Goal: Task Accomplishment & Management: Use online tool/utility

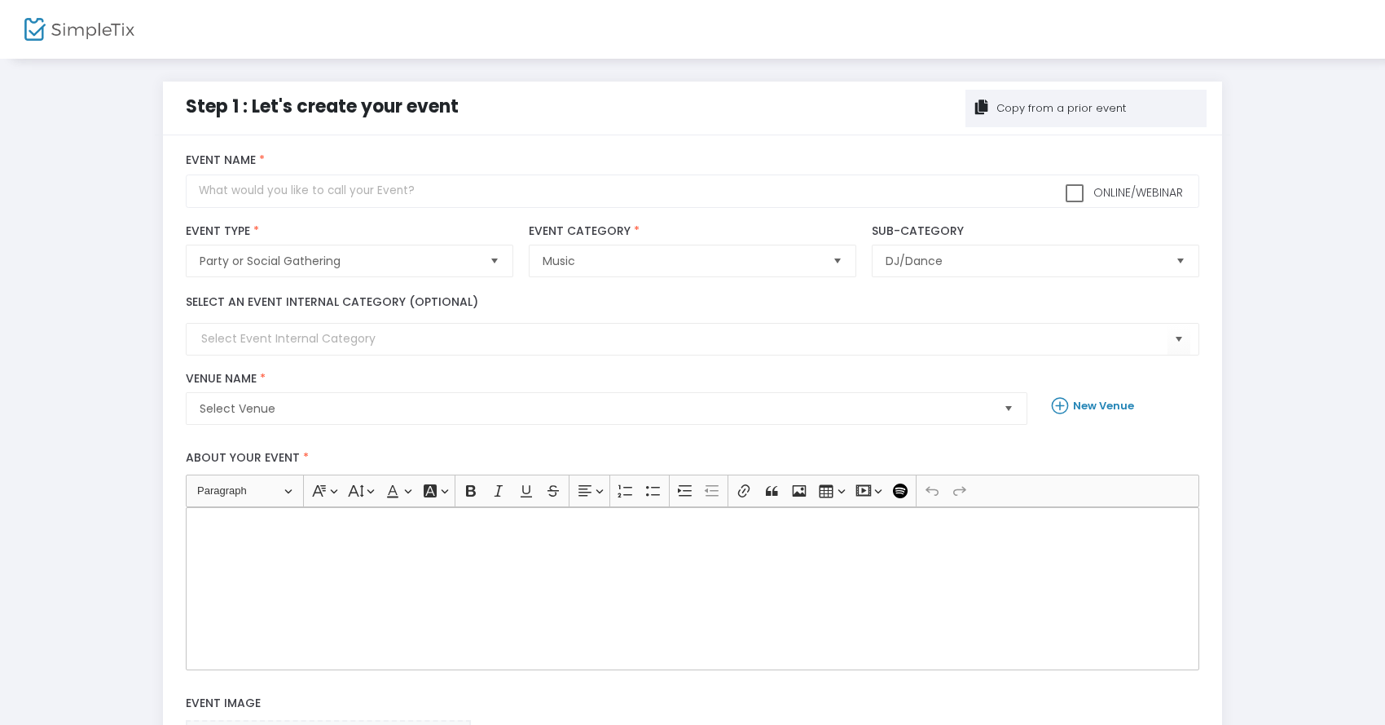
click at [679, 553] on div "Rich Text Editor, main" at bounding box center [692, 588] width 1013 height 163
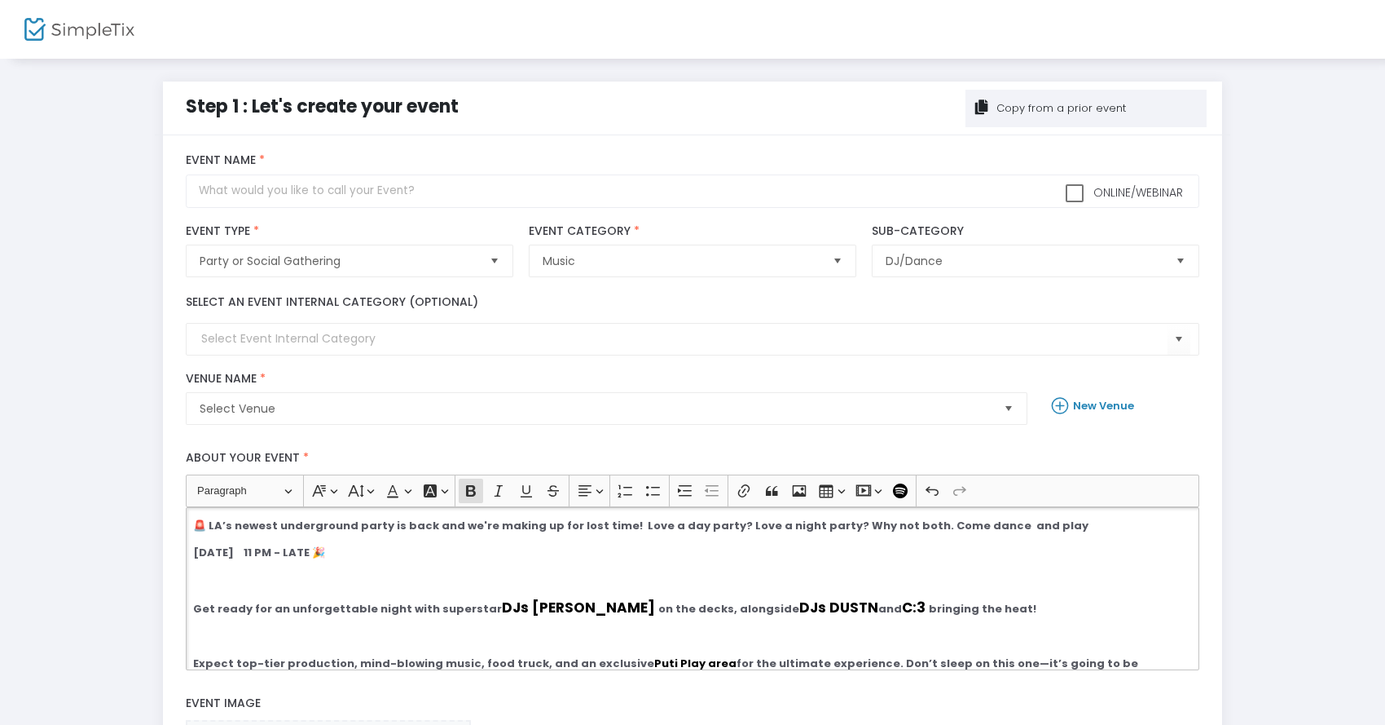
click at [1044, 522] on p "🚨 LA’s newest underground party is back and we're making up for lost time! Love…" at bounding box center [692, 526] width 999 height 16
click at [966, 529] on strong "🚨 LA’s newest underground party is back and we're making up for lost time! Love…" at bounding box center [641, 525] width 896 height 15
click at [1016, 524] on p "🚨 LA’s newest underground party is back and we're making up for lost time! Love…" at bounding box center [692, 526] width 999 height 16
drag, startPoint x: 385, startPoint y: 527, endPoint x: 207, endPoint y: 522, distance: 178.5
click at [207, 522] on strong "🚨 LA’s newest underground party is back and we're making up for lost time! Love…" at bounding box center [639, 525] width 893 height 15
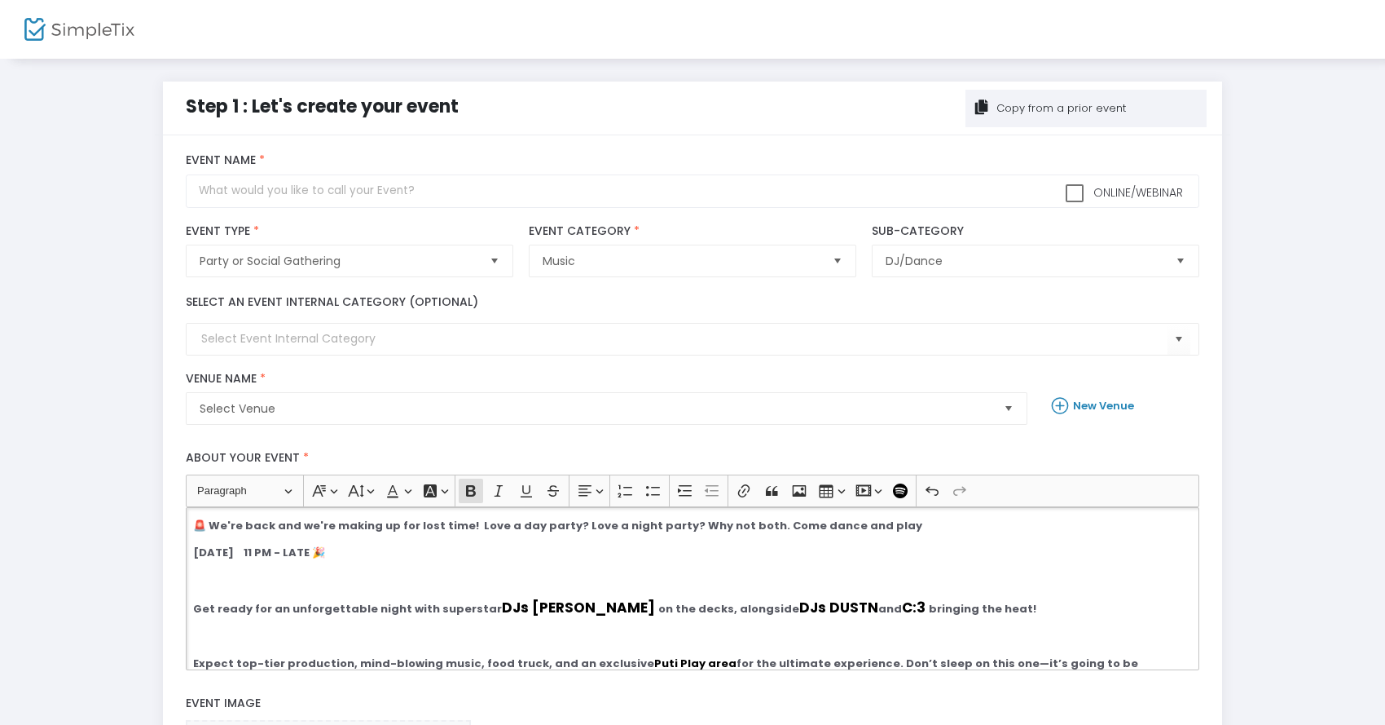
click at [865, 523] on p "🚨 We're back and we're making up for lost time! Love a day party? Love a night …" at bounding box center [692, 526] width 999 height 16
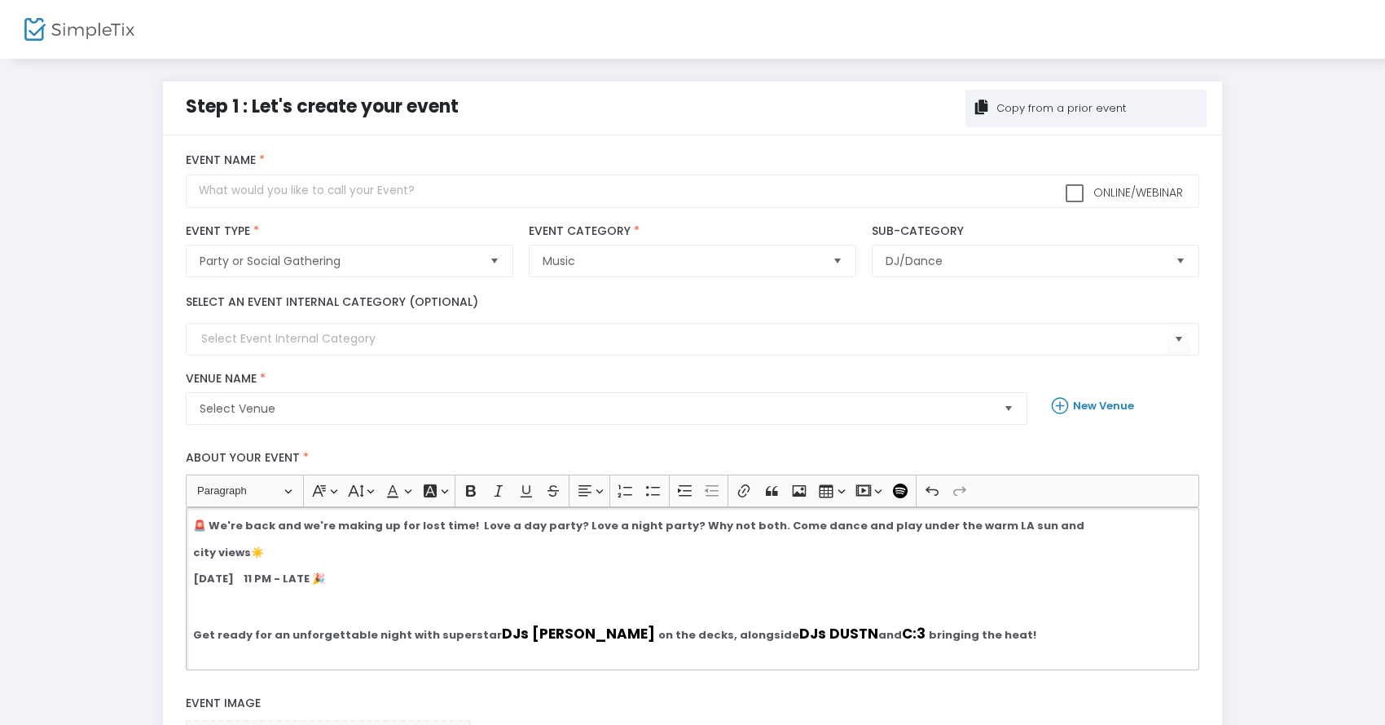
click at [305, 557] on p "city views ☀️" at bounding box center [692, 552] width 999 height 16
click at [450, 555] on p "city views ☀️" at bounding box center [692, 552] width 999 height 16
click at [997, 528] on strong "🚨 We're back and we're making up for lost time! Love a day party? Love a night …" at bounding box center [639, 525] width 892 height 15
click at [1001, 526] on strong "🚨 We're back and we're making up for lost time! Love a day party? Love a night …" at bounding box center [639, 525] width 892 height 15
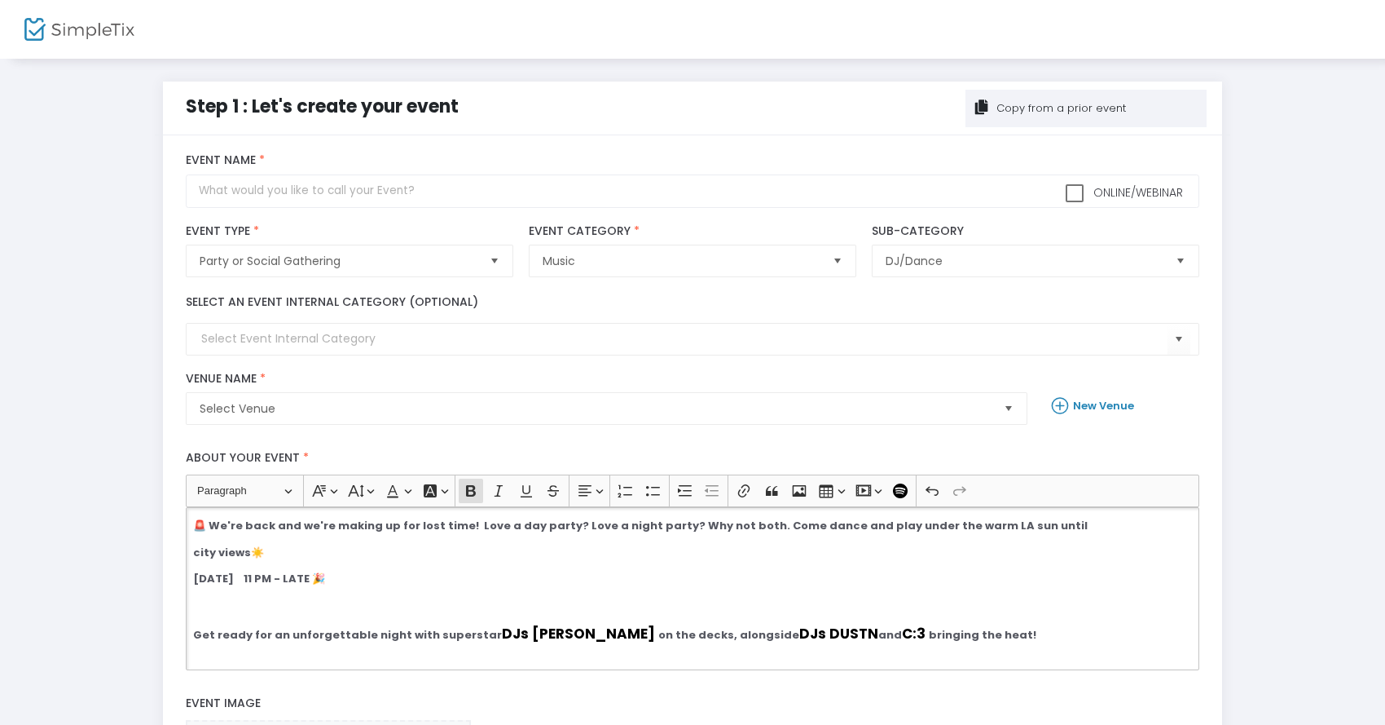
click at [228, 555] on strong "city views" at bounding box center [222, 551] width 58 height 15
